Goal: Check status

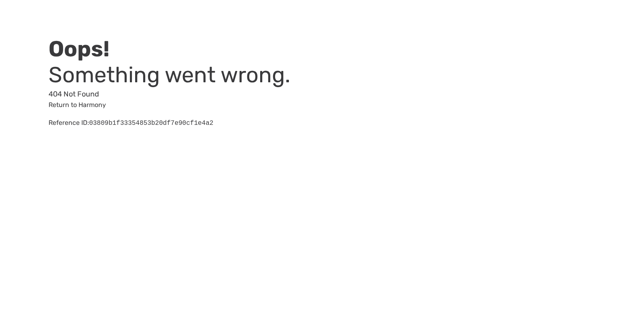
click at [390, 145] on div "Oops! Something went wrong. 404 Not Found Return to Harmony Reference ID: 03809…" at bounding box center [316, 74] width 632 height 149
